Goal: Find specific page/section: Find specific page/section

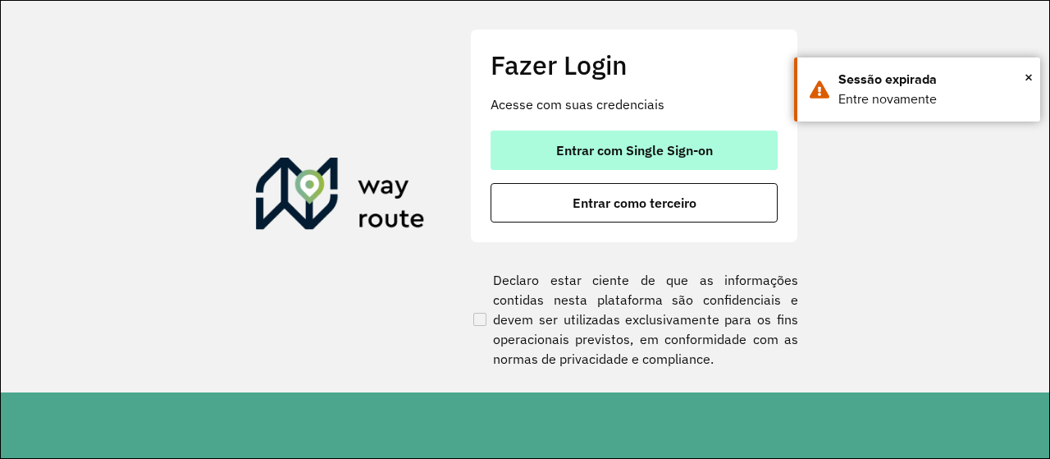
click at [616, 159] on button "Entrar com Single Sign-on" at bounding box center [634, 149] width 287 height 39
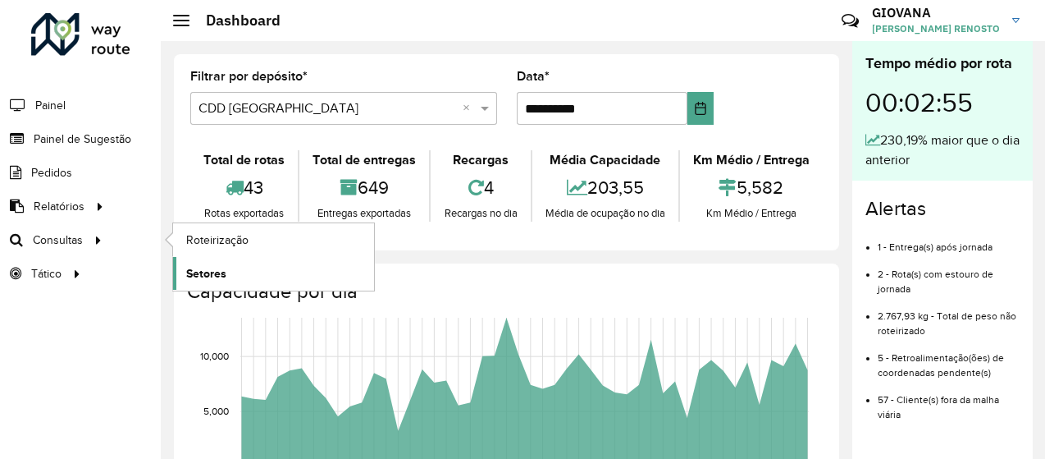
click at [226, 270] on link "Setores" at bounding box center [273, 273] width 201 height 33
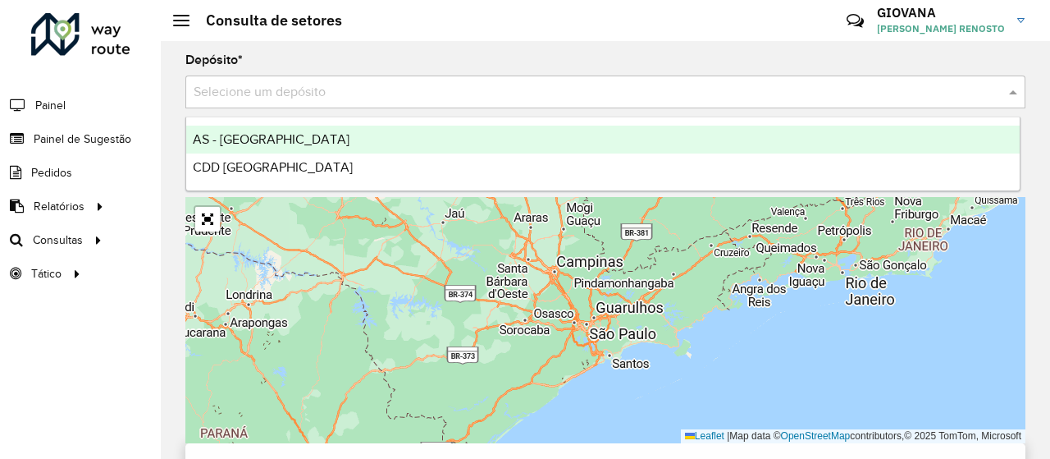
click at [364, 92] on input "text" at bounding box center [589, 93] width 791 height 20
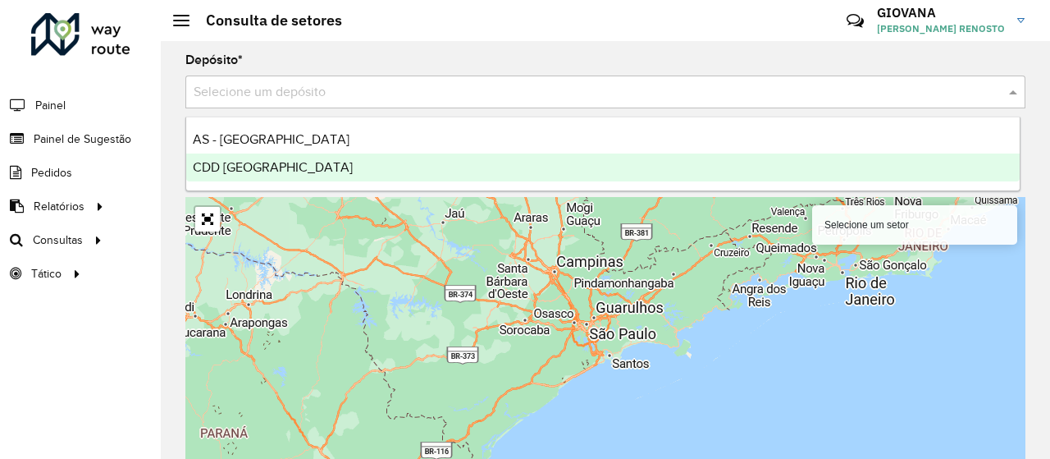
click at [277, 166] on span "CDD [GEOGRAPHIC_DATA]" at bounding box center [273, 167] width 160 height 14
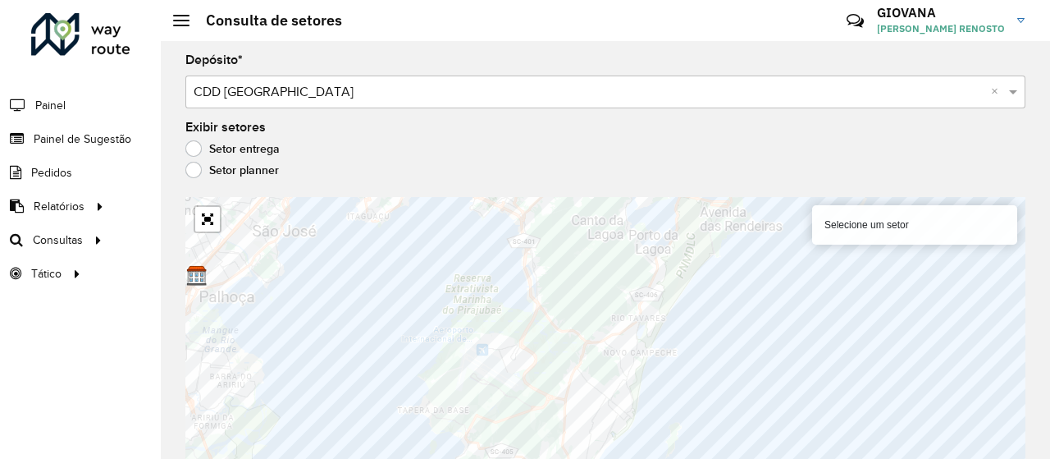
scroll to position [13, 0]
